Goal: Find specific page/section: Find specific page/section

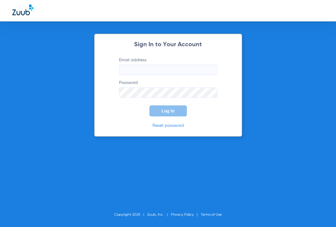
type input "[EMAIL_ADDRESS][DOMAIN_NAME]"
click at [165, 110] on span "Log In" at bounding box center [168, 111] width 13 height 5
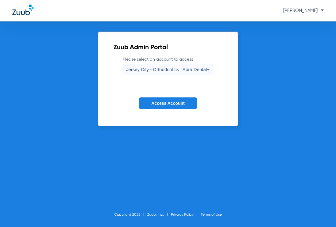
click at [161, 74] on div "Jersey City - Orthodontics | Abra Dental" at bounding box center [166, 69] width 81 height 10
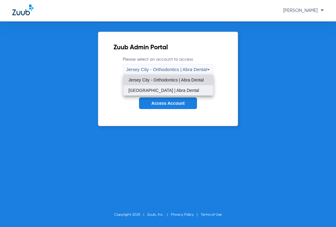
click at [164, 92] on span "[GEOGRAPHIC_DATA] | Abra Dental" at bounding box center [163, 90] width 71 height 4
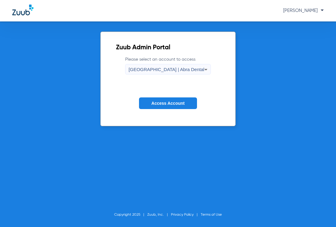
click at [162, 102] on span "Access Account" at bounding box center [167, 103] width 33 height 5
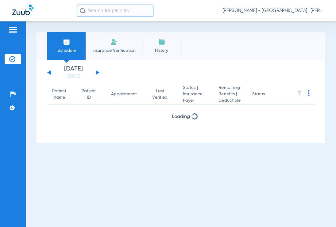
paste input "129849091"
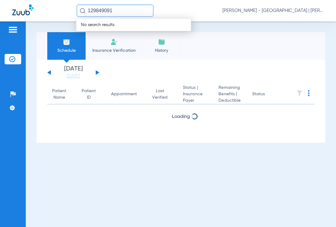
type input "129849091"
